Goal: Transaction & Acquisition: Book appointment/travel/reservation

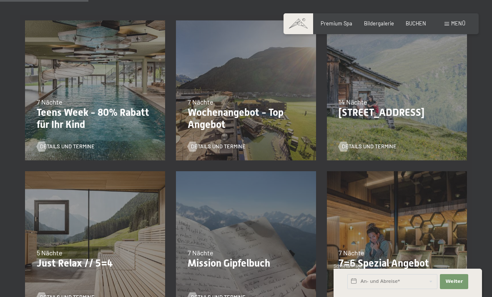
scroll to position [201, 0]
click at [111, 258] on p "Just Relax // 5=4" at bounding box center [95, 264] width 117 height 12
click at [76, 287] on div "Details und Termine" at bounding box center [93, 292] width 112 height 17
click at [63, 258] on p "Just Relax // 5=4" at bounding box center [95, 264] width 117 height 12
click at [94, 246] on div "07.09.–[DATE] 21.12.–[DATE] 11.01.–[DATE] 08.03.–[DATE] 08.11.–[DATE] 13.12.–[D…" at bounding box center [95, 241] width 151 height 151
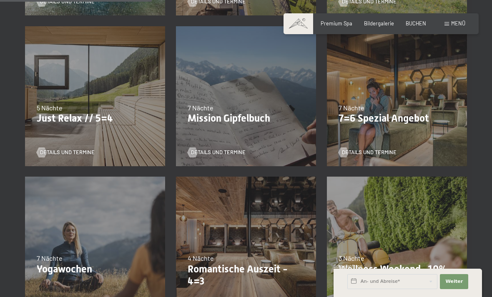
scroll to position [346, 0]
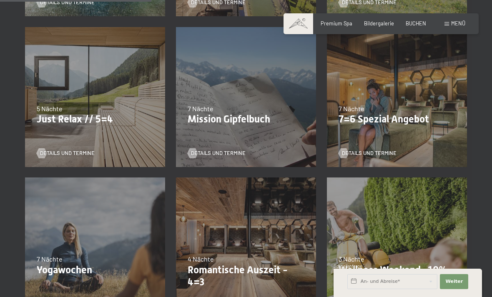
click at [212, 275] on p "Romantische Auszeit - 4=3" at bounding box center [245, 276] width 117 height 24
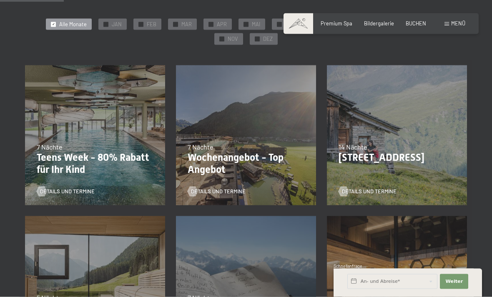
scroll to position [159, 0]
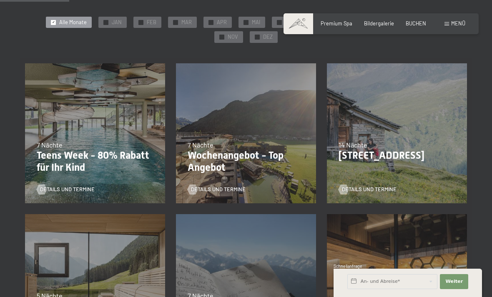
click at [120, 285] on div "07.09.–[DATE] 21.12.–[DATE] 11.01.–[DATE] 08.03.–[DATE] 08.11.–[DATE] 13.12.–[D…" at bounding box center [95, 284] width 151 height 151
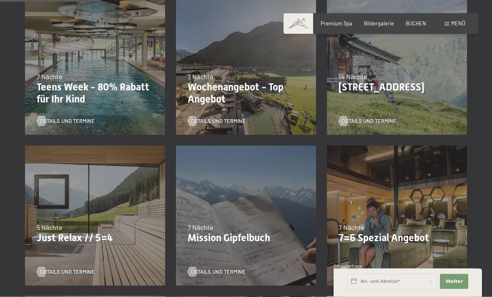
scroll to position [229, 0]
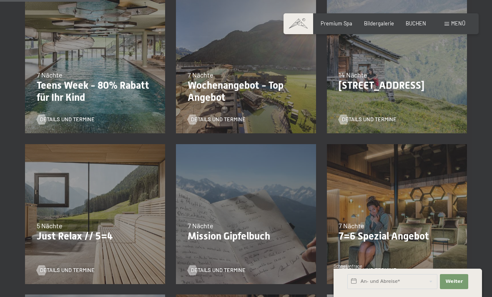
click at [59, 236] on p "Just Relax // 5=4" at bounding box center [95, 236] width 117 height 12
click at [45, 270] on div at bounding box center [42, 270] width 6 height 10
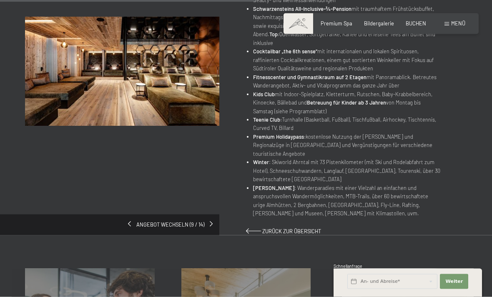
scroll to position [419, 0]
click at [213, 177] on span "Einwilligung Marketing*" at bounding box center [199, 172] width 69 height 8
click at [161, 177] on input "Einwilligung Marketing*" at bounding box center [156, 172] width 8 height 8
checkbox input "false"
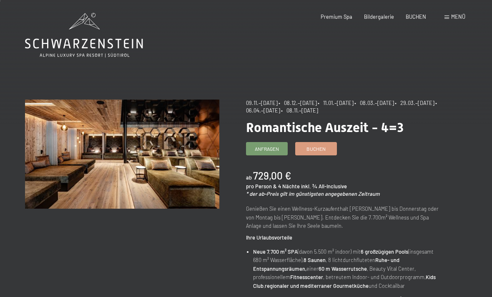
scroll to position [0, 0]
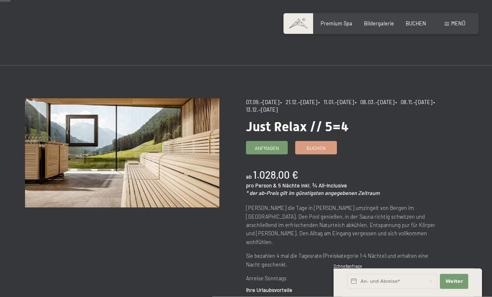
scroll to position [22, 0]
